Goal: Information Seeking & Learning: Understand process/instructions

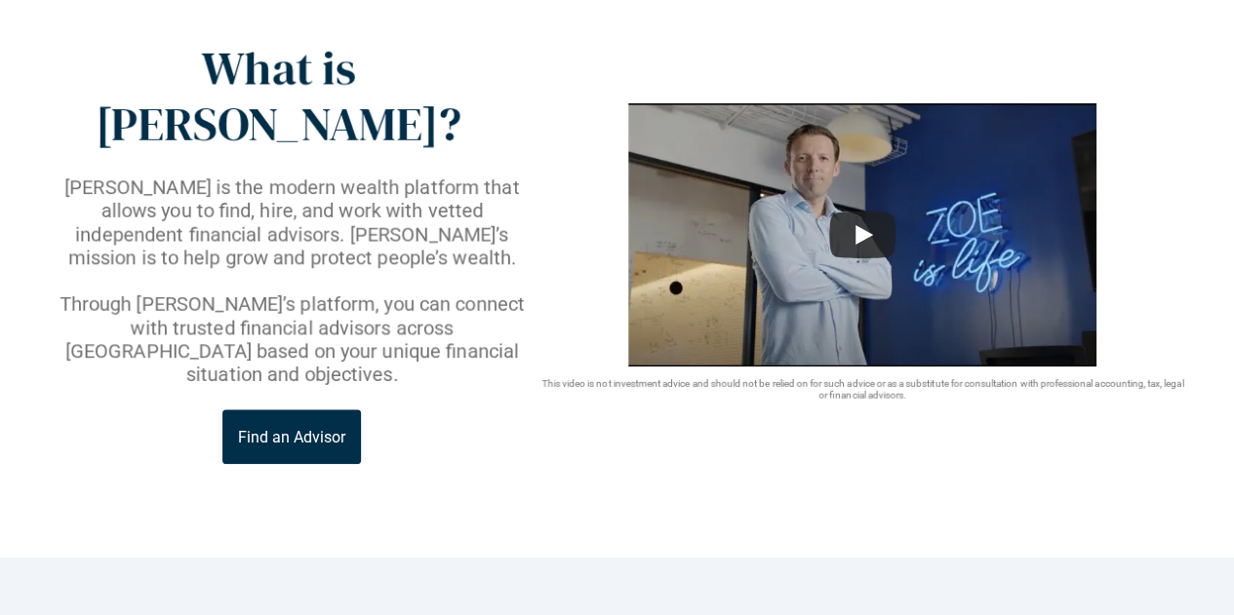
scroll to position [134, 0]
click at [72, 293] on p "Through Zoe’s platform, you can connect with trusted financial advisors across …" at bounding box center [292, 340] width 491 height 94
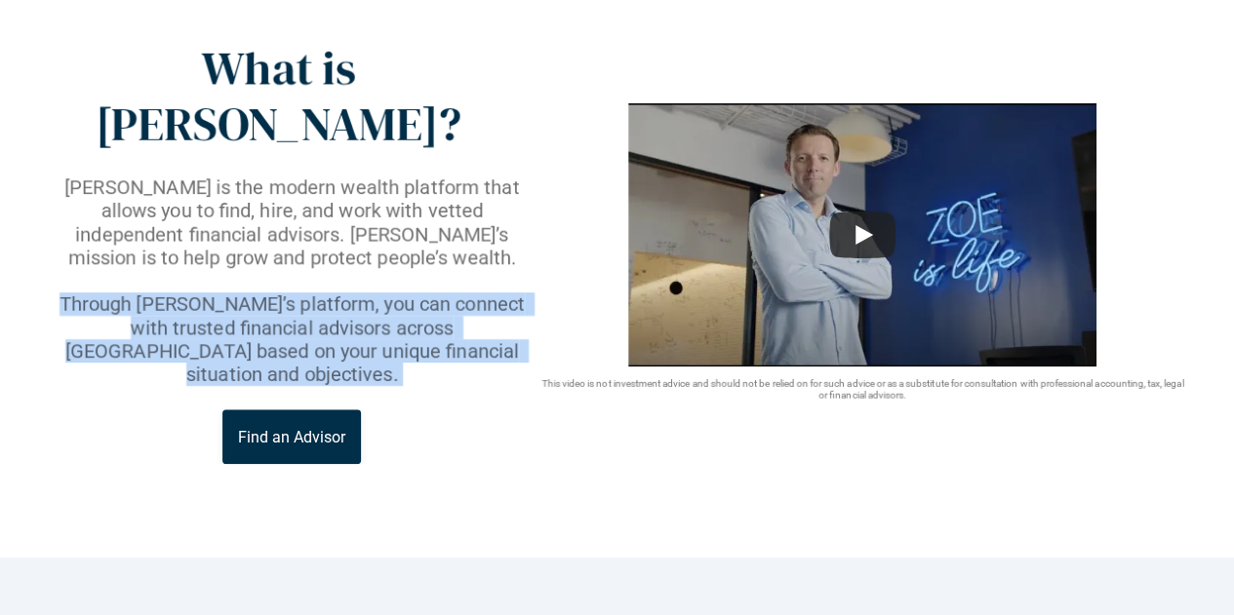
click at [72, 293] on p "Through Zoe’s platform, you can connect with trusted financial advisors across …" at bounding box center [292, 340] width 491 height 94
drag, startPoint x: 72, startPoint y: 248, endPoint x: 503, endPoint y: 291, distance: 433.2
click at [503, 293] on p "Through Zoe’s platform, you can connect with trusted financial advisors across …" at bounding box center [292, 340] width 491 height 94
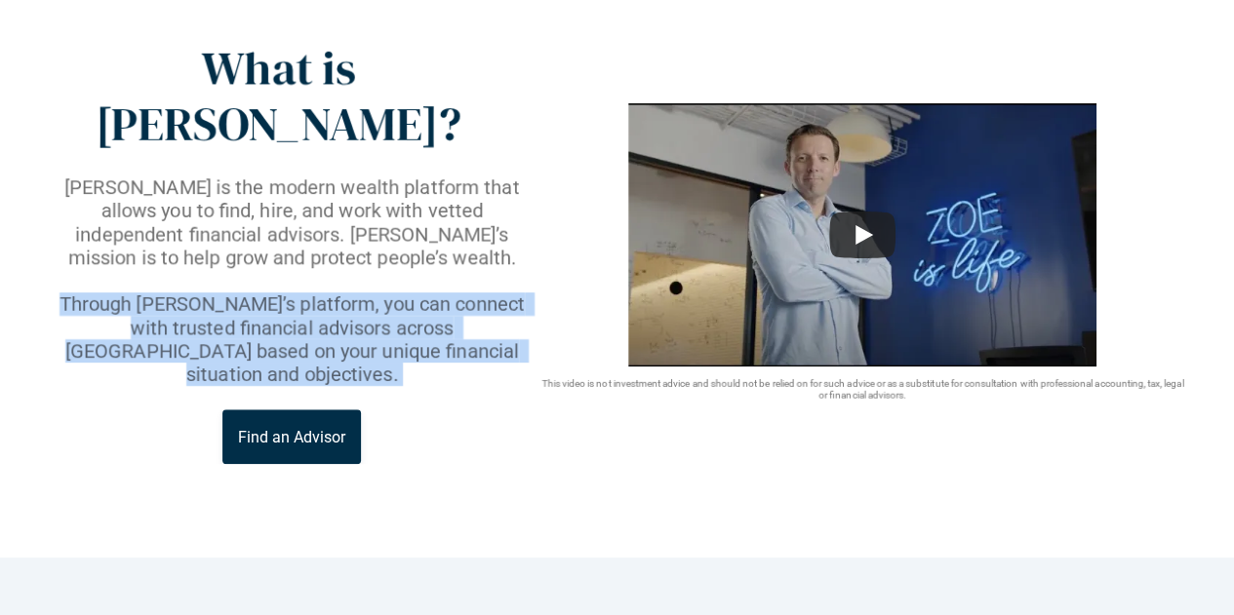
drag, startPoint x: 503, startPoint y: 291, endPoint x: 74, endPoint y: 251, distance: 431.0
click at [74, 293] on p "Through Zoe’s platform, you can connect with trusted financial advisors across …" at bounding box center [292, 340] width 491 height 94
drag, startPoint x: 74, startPoint y: 251, endPoint x: 454, endPoint y: 288, distance: 382.1
click at [454, 293] on p "Through Zoe’s platform, you can connect with trusted financial advisors across …" at bounding box center [292, 340] width 491 height 94
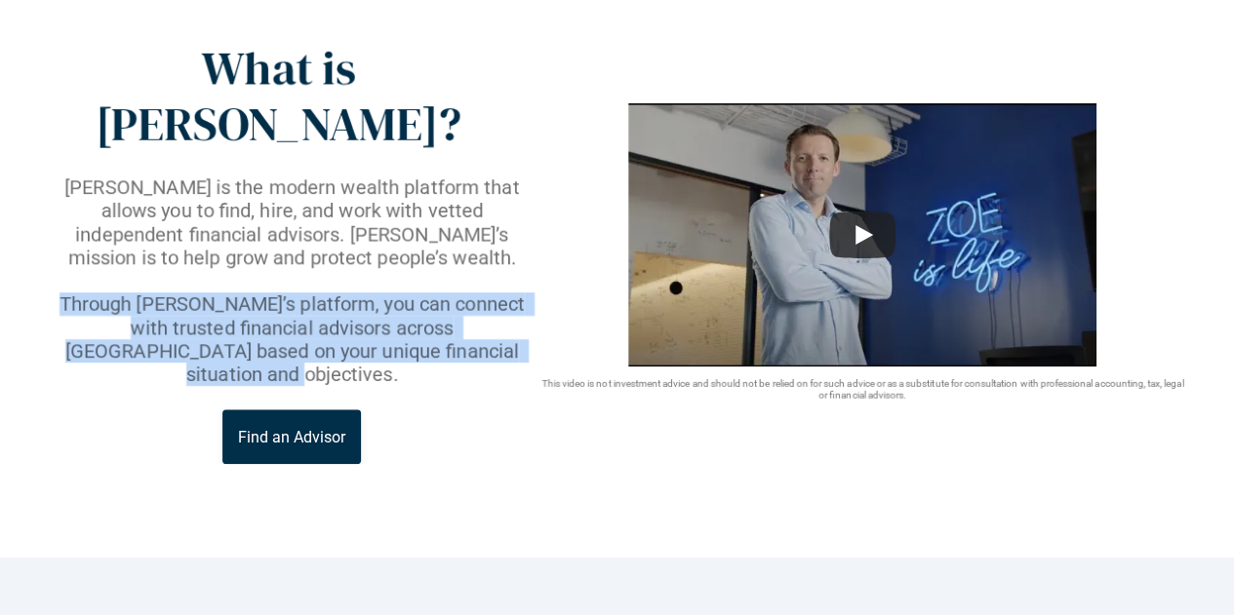
click at [454, 293] on p "Through Zoe’s platform, you can connect with trusted financial advisors across …" at bounding box center [292, 340] width 491 height 94
drag, startPoint x: 454, startPoint y: 288, endPoint x: 70, endPoint y: 256, distance: 385.6
click at [70, 293] on p "Through Zoe’s platform, you can connect with trusted financial advisors across …" at bounding box center [292, 340] width 491 height 94
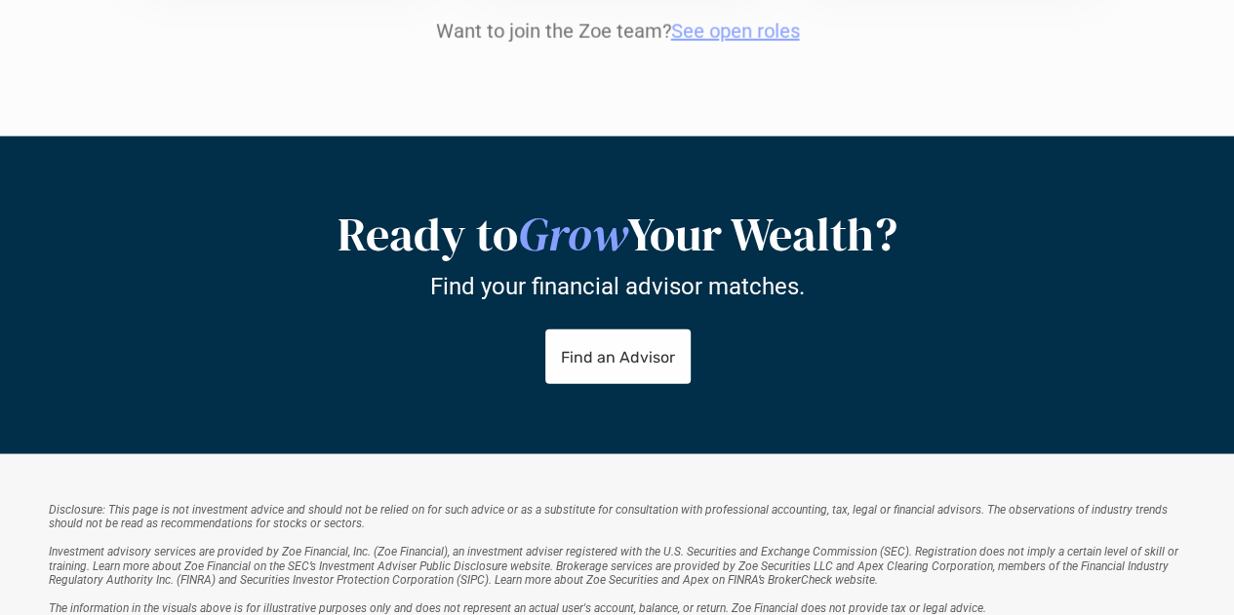
scroll to position [2417, 0]
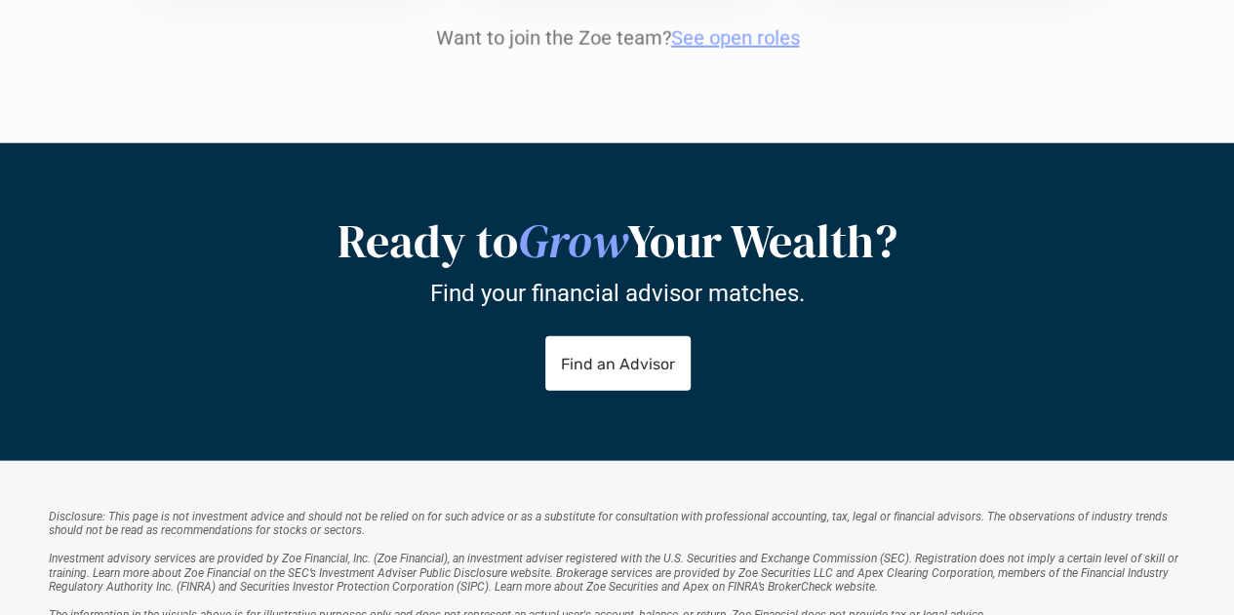
click at [379, 214] on h2 "Ready to Grow Your Wealth?" at bounding box center [617, 242] width 975 height 57
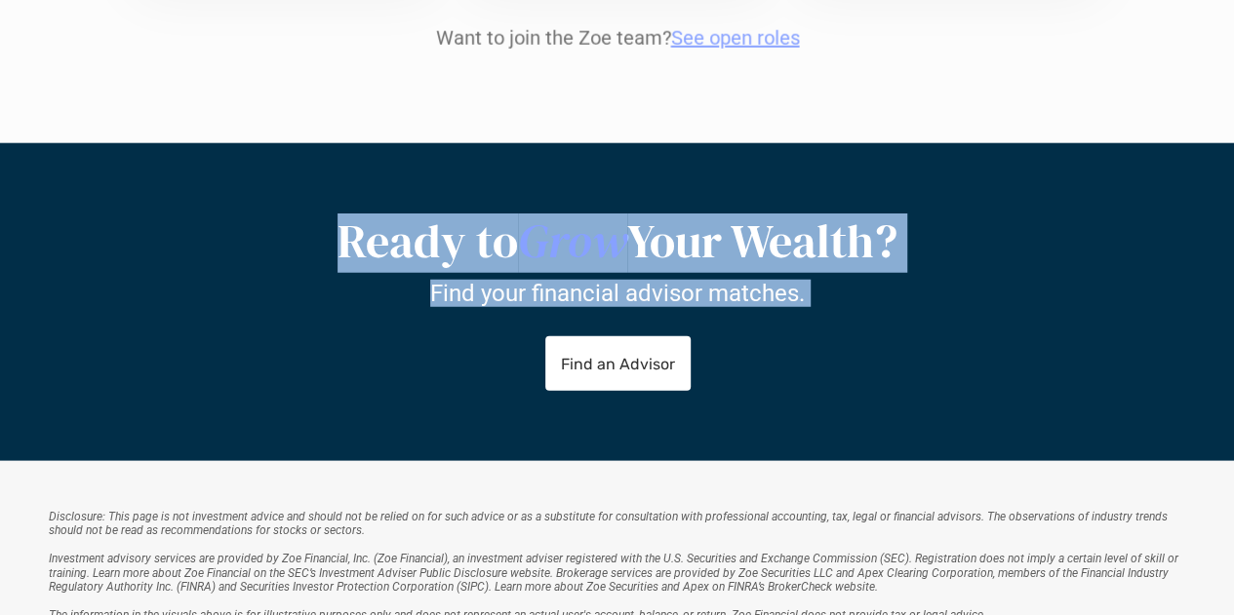
drag, startPoint x: 379, startPoint y: 151, endPoint x: 815, endPoint y: 217, distance: 440.9
click at [815, 217] on div "Ready to Grow Your Wealth? Find your financial advisor matches." at bounding box center [617, 261] width 975 height 94
drag, startPoint x: 815, startPoint y: 217, endPoint x: 376, endPoint y: 177, distance: 440.8
click at [376, 214] on div "Ready to Grow Your Wealth? Find your financial advisor matches." at bounding box center [617, 261] width 975 height 94
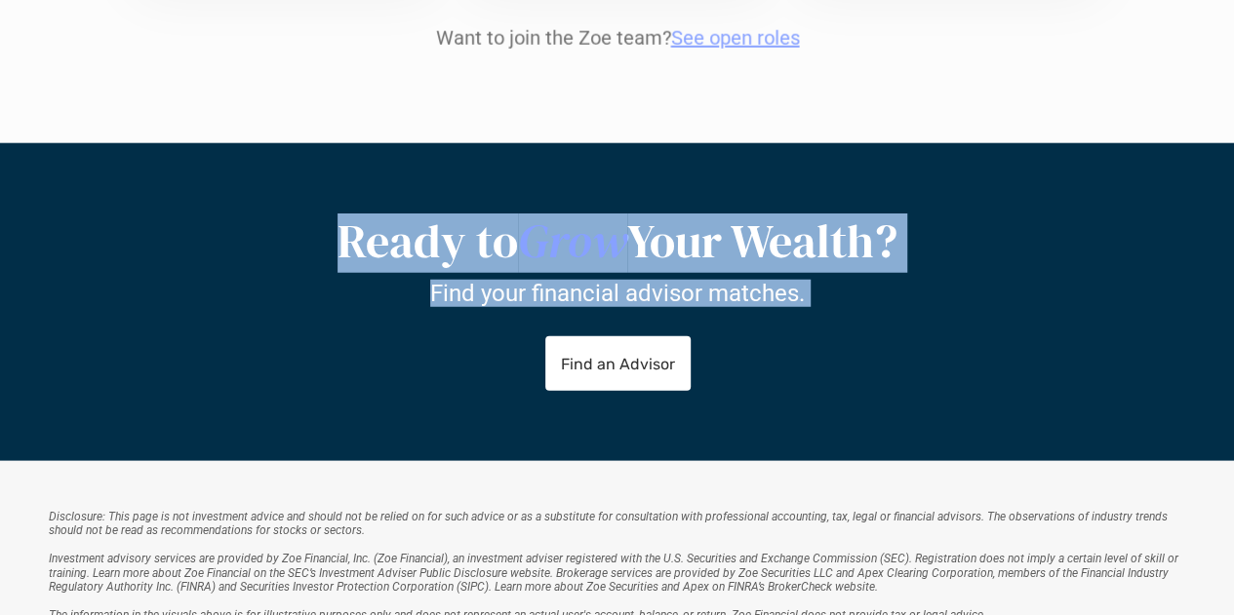
click at [376, 214] on h2 "Ready to Grow Your Wealth?" at bounding box center [617, 242] width 975 height 57
drag, startPoint x: 376, startPoint y: 177, endPoint x: 818, endPoint y: 219, distance: 443.9
click at [818, 219] on div "Ready to Grow Your Wealth? Find your financial advisor matches." at bounding box center [617, 261] width 975 height 94
drag, startPoint x: 818, startPoint y: 219, endPoint x: 309, endPoint y: 173, distance: 511.2
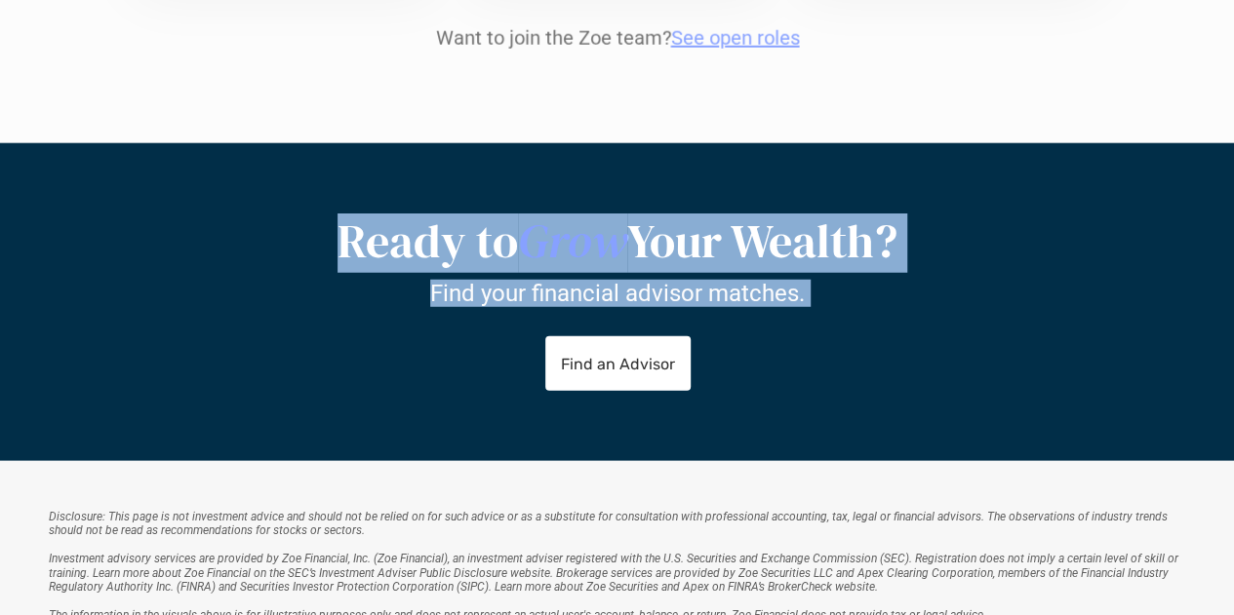
click at [309, 214] on div "Ready to Grow Your Wealth? Find your financial advisor matches." at bounding box center [617, 261] width 975 height 94
click at [309, 214] on h2 "Ready to Grow Your Wealth?" at bounding box center [617, 242] width 975 height 57
drag, startPoint x: 309, startPoint y: 173, endPoint x: 815, endPoint y: 223, distance: 508.7
click at [815, 223] on div "Ready to Grow Your Wealth? Find your financial advisor matches." at bounding box center [617, 261] width 975 height 94
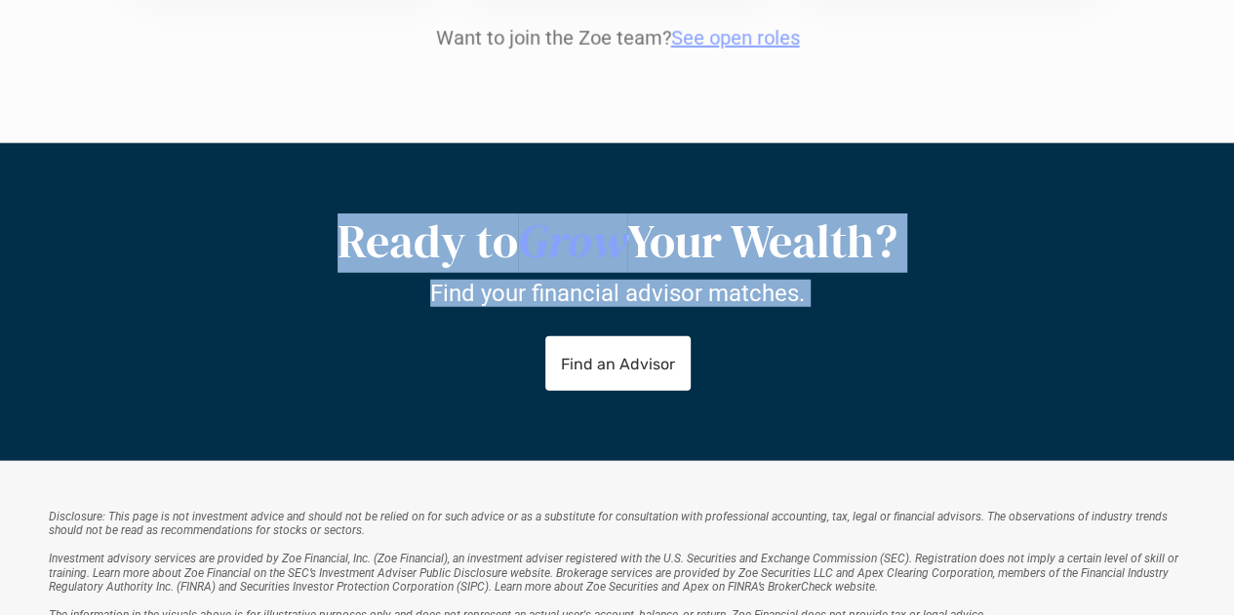
drag, startPoint x: 815, startPoint y: 223, endPoint x: 340, endPoint y: 175, distance: 477.4
click at [340, 214] on div "Ready to Grow Your Wealth? Find your financial advisor matches." at bounding box center [617, 261] width 975 height 94
click at [340, 214] on h2 "Ready to Grow Your Wealth?" at bounding box center [617, 242] width 975 height 57
drag, startPoint x: 340, startPoint y: 175, endPoint x: 799, endPoint y: 218, distance: 460.5
click at [799, 218] on div "Ready to Grow Your Wealth? Find your financial advisor matches." at bounding box center [617, 261] width 975 height 94
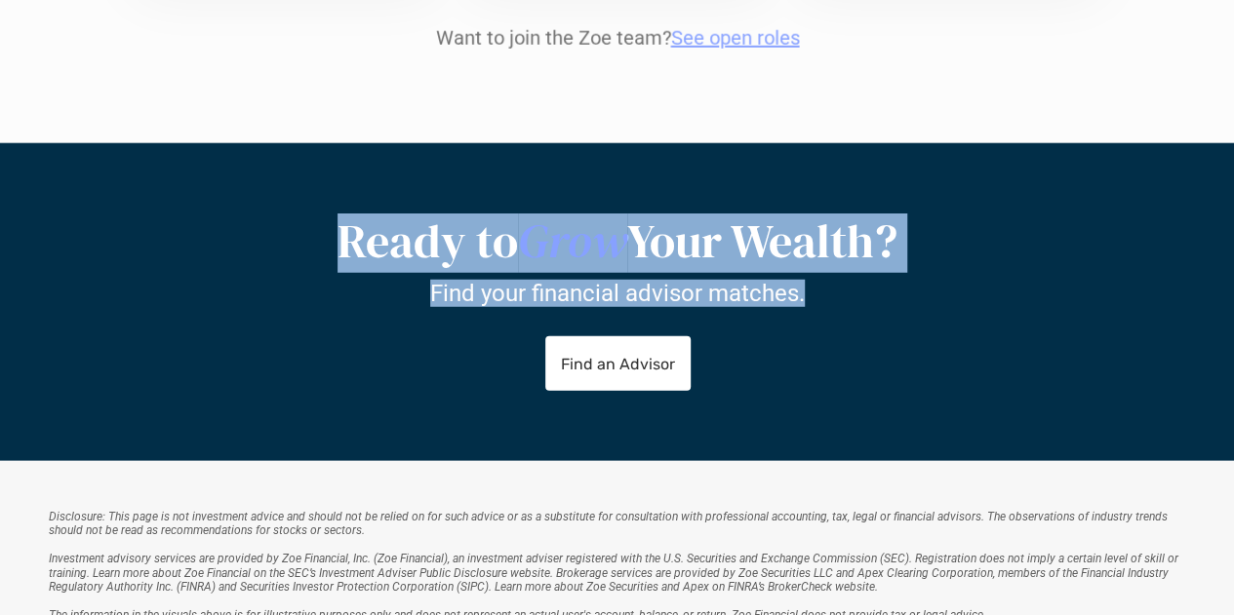
click at [799, 279] on p "Find your financial advisor matches." at bounding box center [617, 293] width 374 height 28
drag, startPoint x: 799, startPoint y: 218, endPoint x: 374, endPoint y: 157, distance: 428.6
click at [374, 214] on div "Ready to Grow Your Wealth? Find your financial advisor matches." at bounding box center [617, 261] width 975 height 94
click at [374, 214] on h2 "Ready to Grow Your Wealth?" at bounding box center [617, 242] width 975 height 57
drag, startPoint x: 812, startPoint y: 217, endPoint x: 320, endPoint y: 151, distance: 496.9
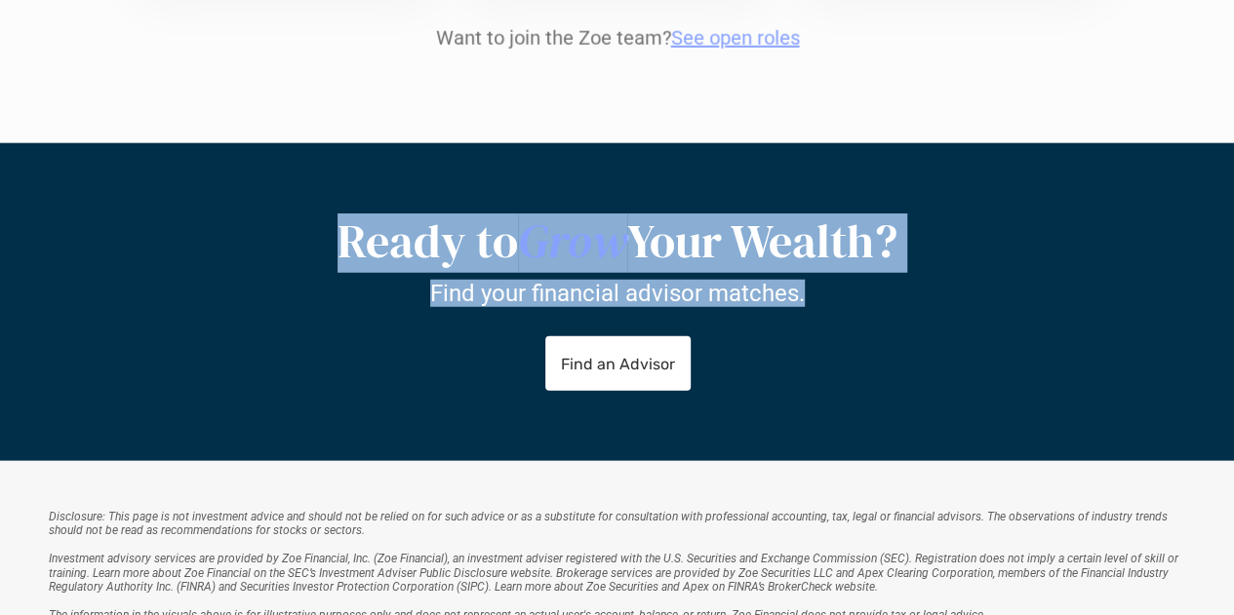
click at [320, 214] on div "Ready to Grow Your Wealth? Find your financial advisor matches." at bounding box center [617, 261] width 975 height 94
click at [320, 214] on h2 "Ready to Grow Your Wealth?" at bounding box center [617, 242] width 975 height 57
drag, startPoint x: 320, startPoint y: 151, endPoint x: 813, endPoint y: 223, distance: 498.7
click at [813, 223] on div "Ready to Grow Your Wealth? Find your financial advisor matches." at bounding box center [617, 261] width 975 height 94
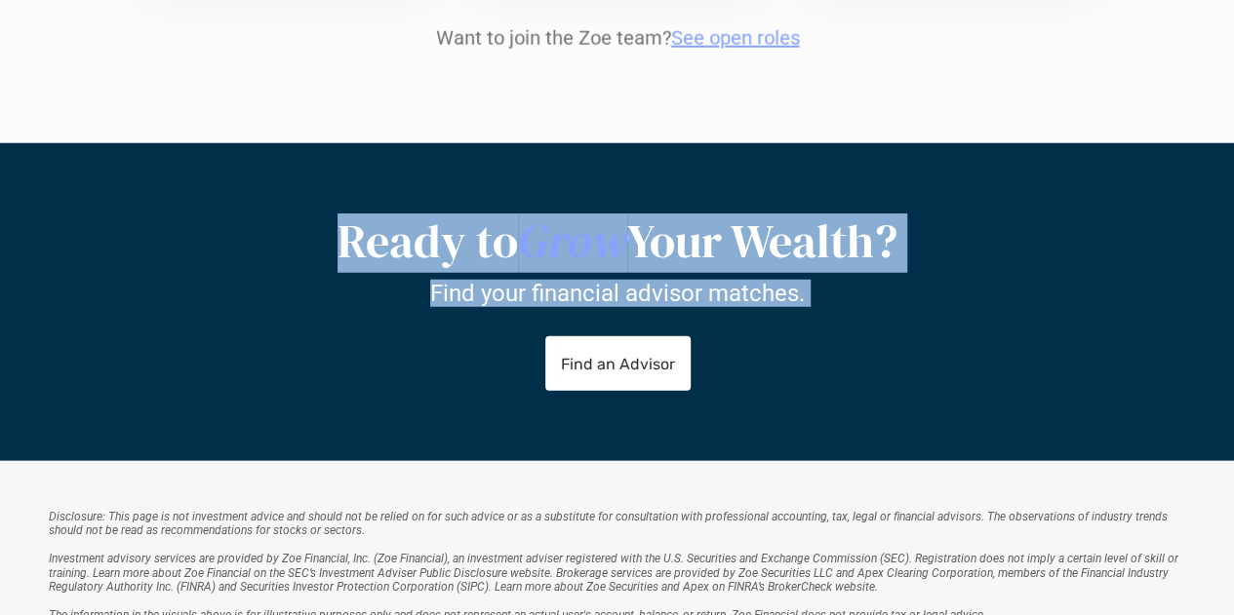
drag, startPoint x: 813, startPoint y: 223, endPoint x: 373, endPoint y: 184, distance: 442.5
click at [373, 214] on div "Ready to Grow Your Wealth? Find your financial advisor matches." at bounding box center [617, 261] width 975 height 94
click at [373, 214] on h2 "Ready to Grow Your Wealth?" at bounding box center [617, 242] width 975 height 57
drag, startPoint x: 373, startPoint y: 184, endPoint x: 803, endPoint y: 220, distance: 431.6
click at [803, 220] on div "Ready to Grow Your Wealth? Find your financial advisor matches." at bounding box center [617, 261] width 975 height 94
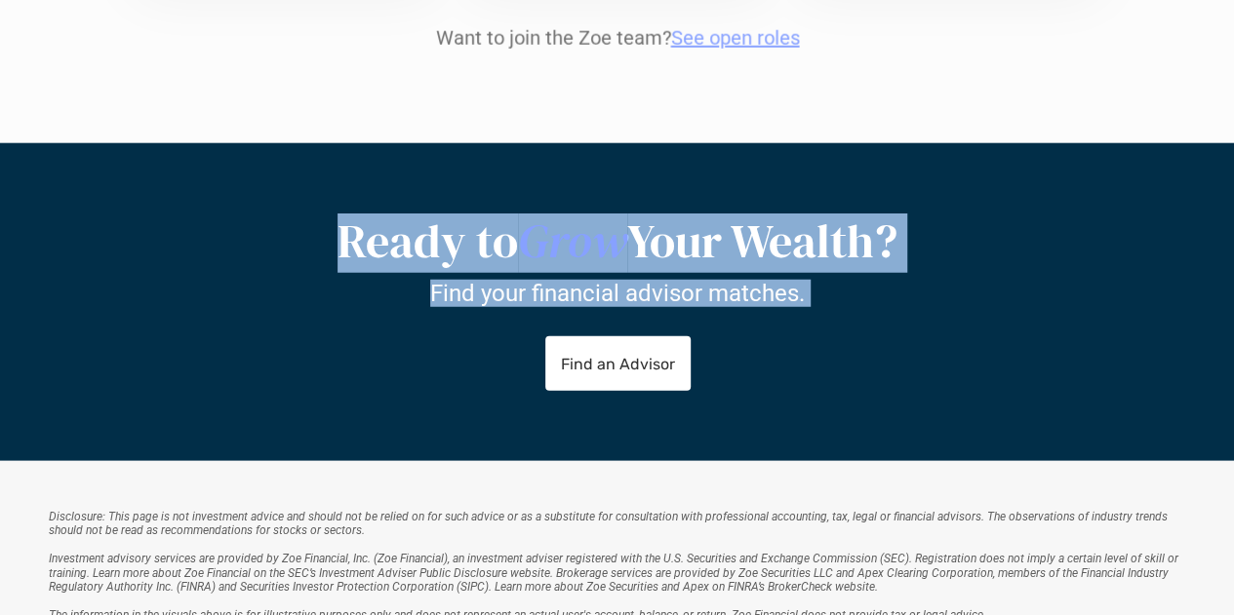
click at [803, 279] on p "Find your financial advisor matches." at bounding box center [617, 293] width 374 height 28
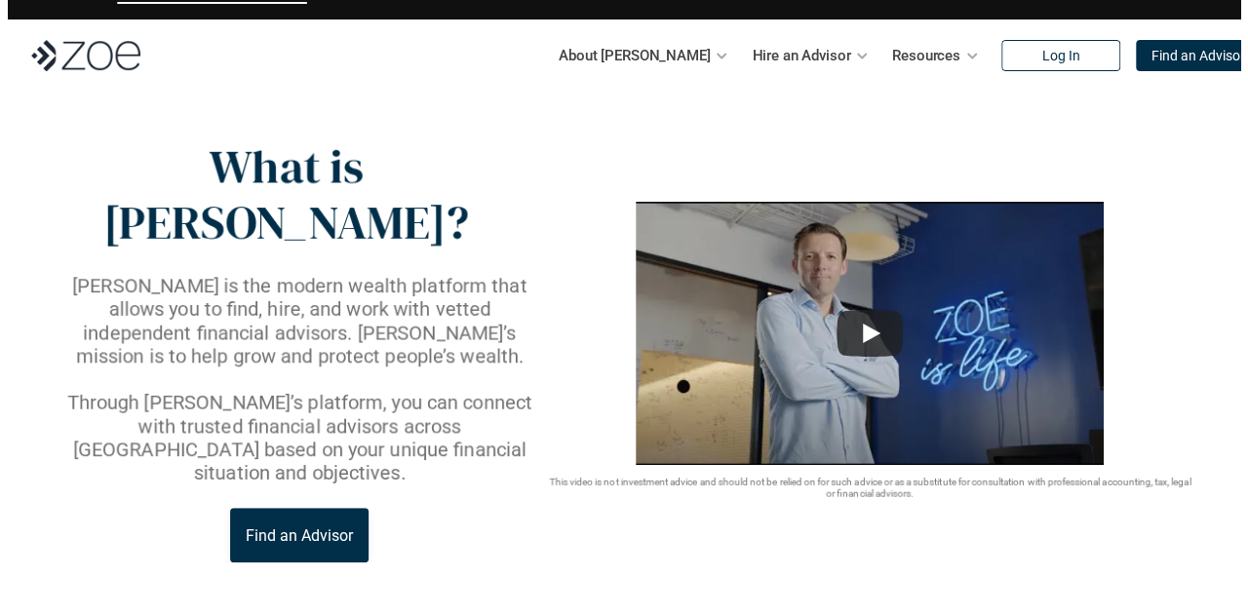
scroll to position [0, 0]
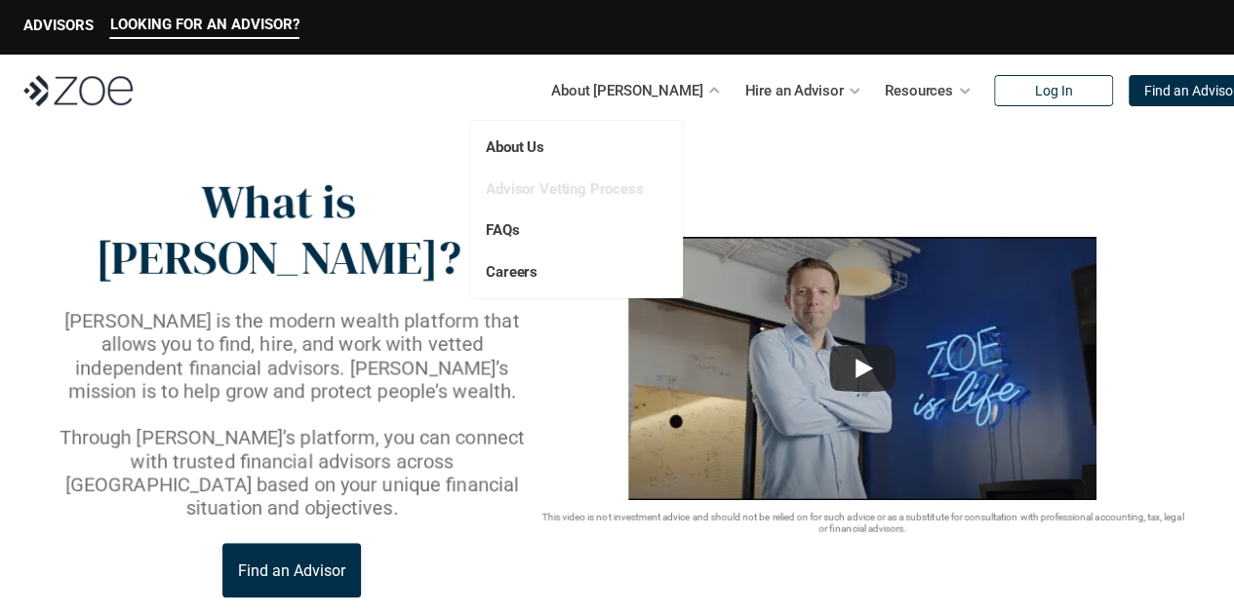
click at [587, 186] on link "Advisor Vetting Process" at bounding box center [565, 189] width 158 height 18
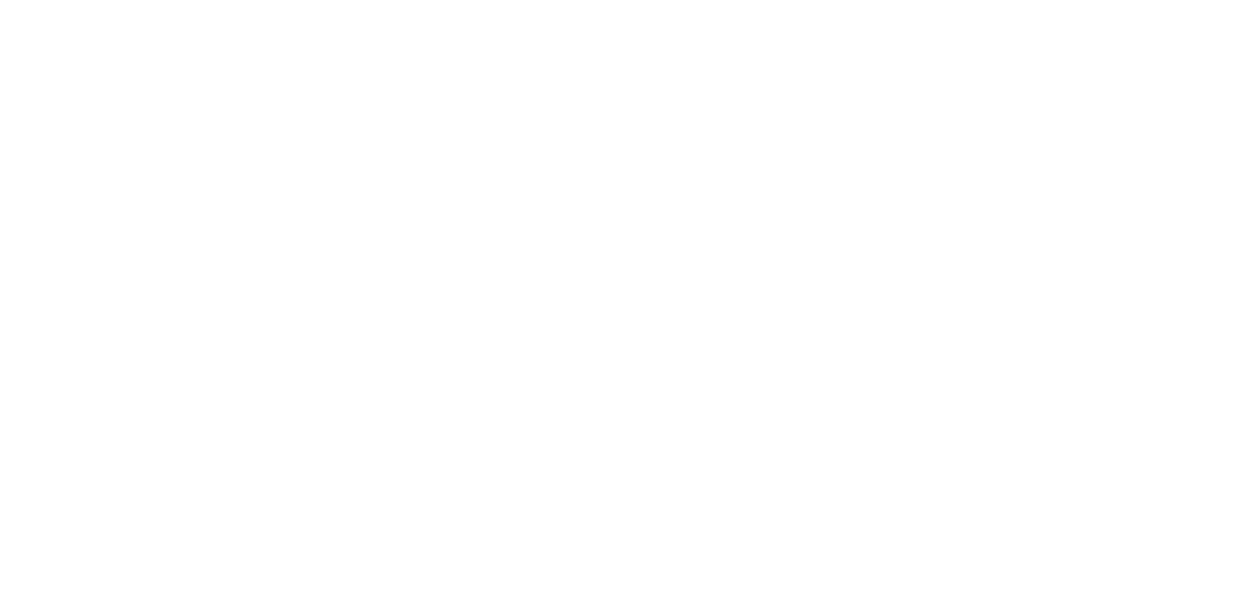
click at [1209, 0] on html at bounding box center [624, 0] width 1248 height 0
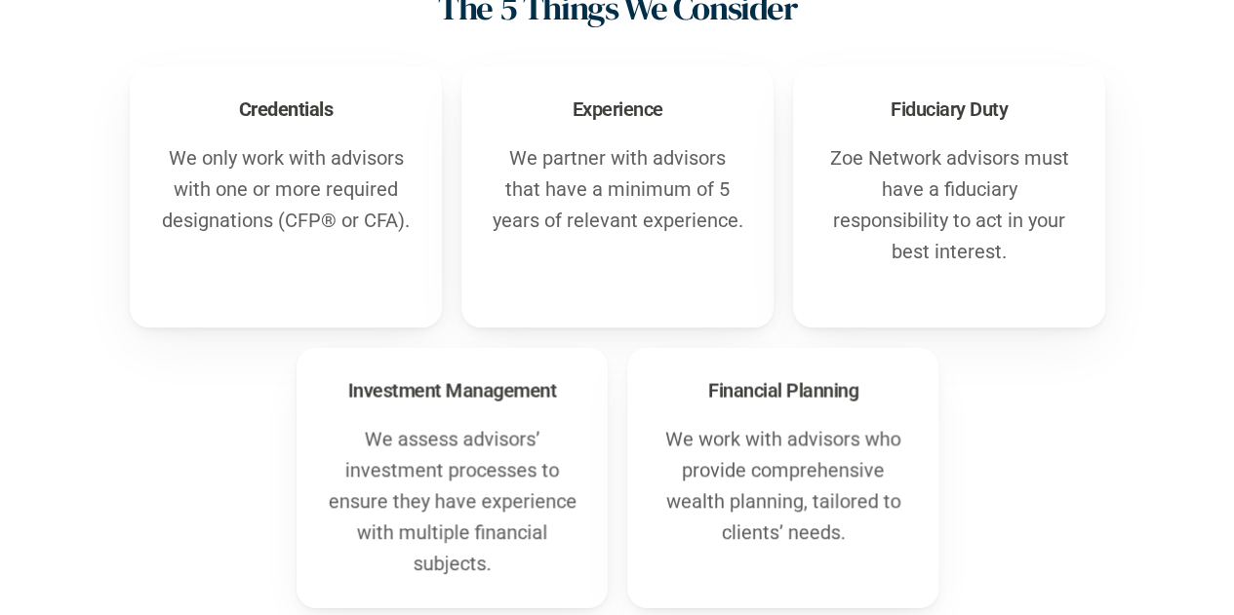
scroll to position [773, 0]
click at [384, 381] on h3 "Investment Management" at bounding box center [451, 388] width 210 height 27
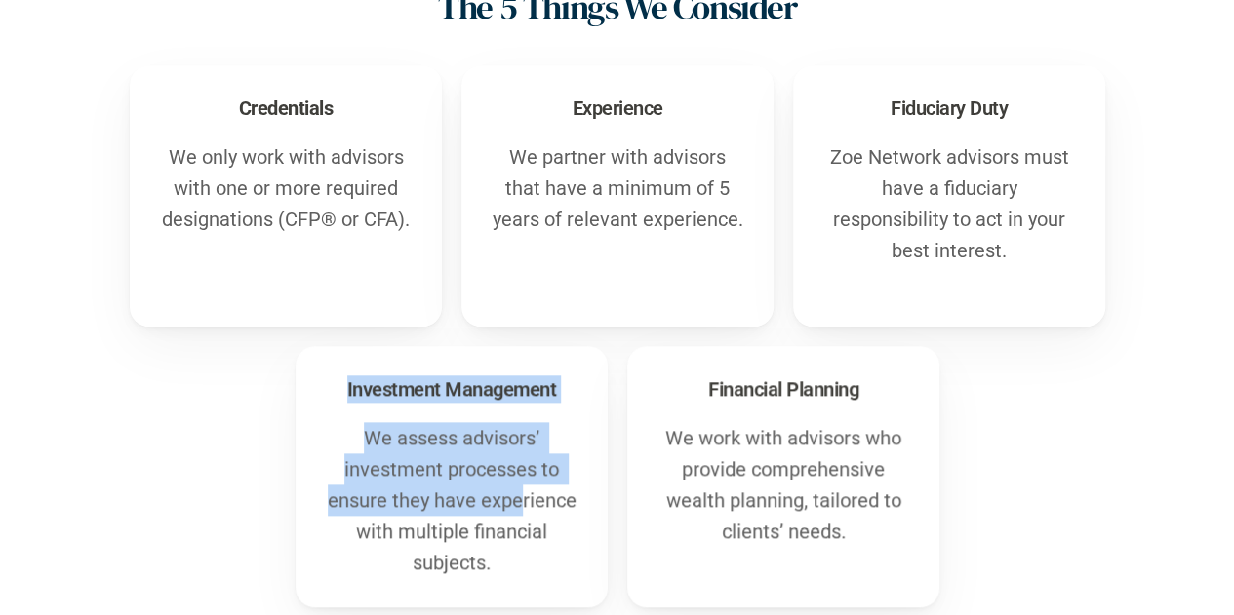
drag, startPoint x: 521, startPoint y: 496, endPoint x: 343, endPoint y: 368, distance: 219.3
click at [343, 368] on div "Investment Management We assess advisors’ investment processes to ensure they h…" at bounding box center [451, 476] width 312 height 261
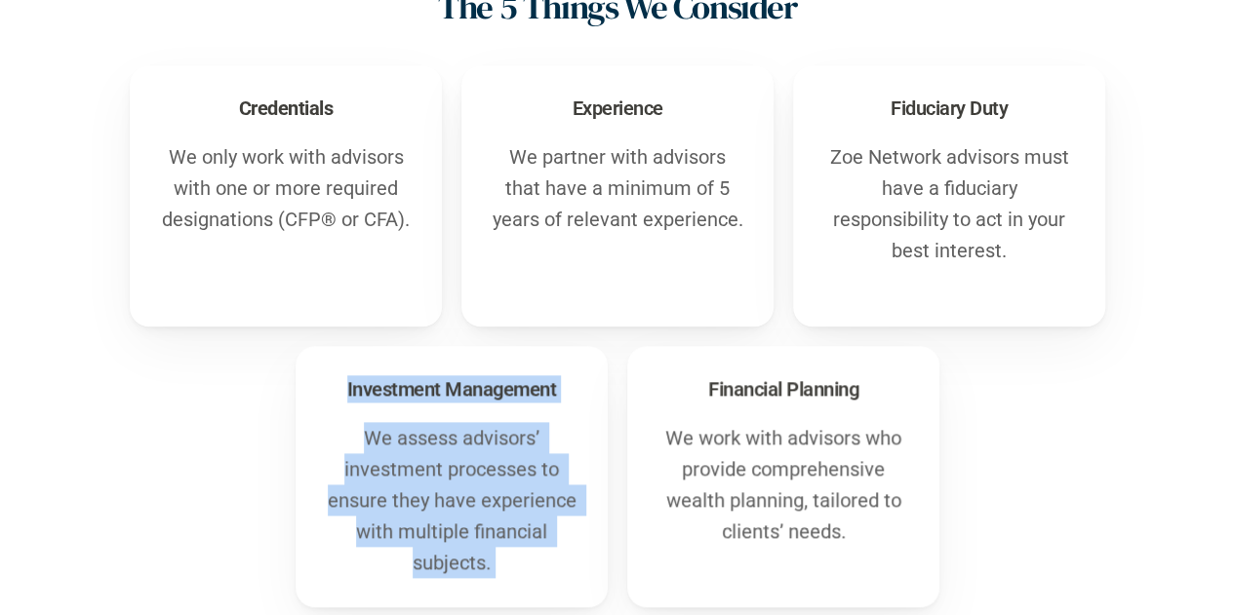
drag, startPoint x: 343, startPoint y: 368, endPoint x: 536, endPoint y: 554, distance: 268.3
click at [536, 554] on div "Investment Management We assess advisors’ investment processes to ensure they h…" at bounding box center [451, 476] width 312 height 261
click at [536, 554] on p "We assess advisors’ investment processes to ensure they have experience with mu…" at bounding box center [452, 500] width 254 height 156
